Goal: Transaction & Acquisition: Purchase product/service

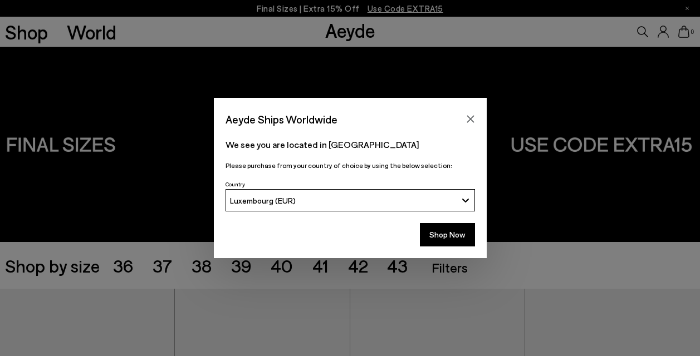
click at [452, 229] on button "Shop Now" at bounding box center [447, 234] width 55 height 23
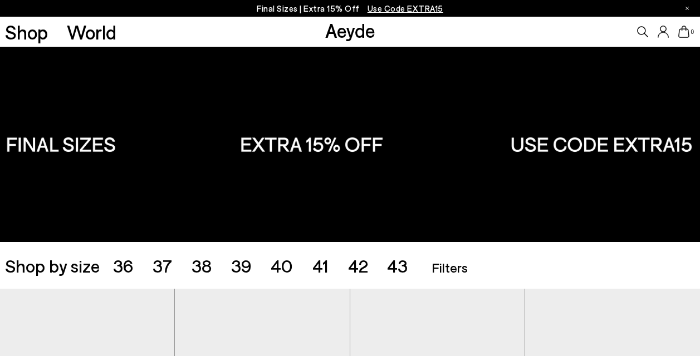
click at [357, 267] on span "42" at bounding box center [358, 265] width 20 height 21
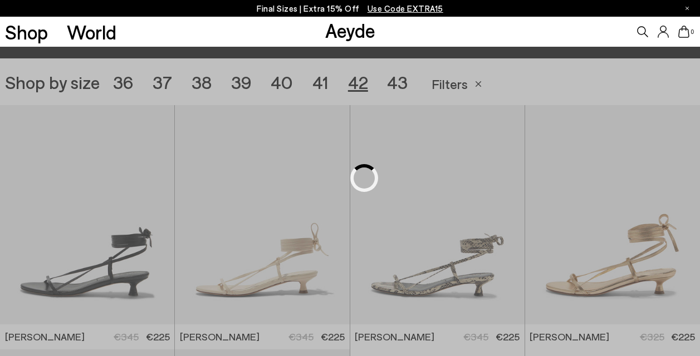
scroll to position [195, 0]
